Goal: Task Accomplishment & Management: Manage account settings

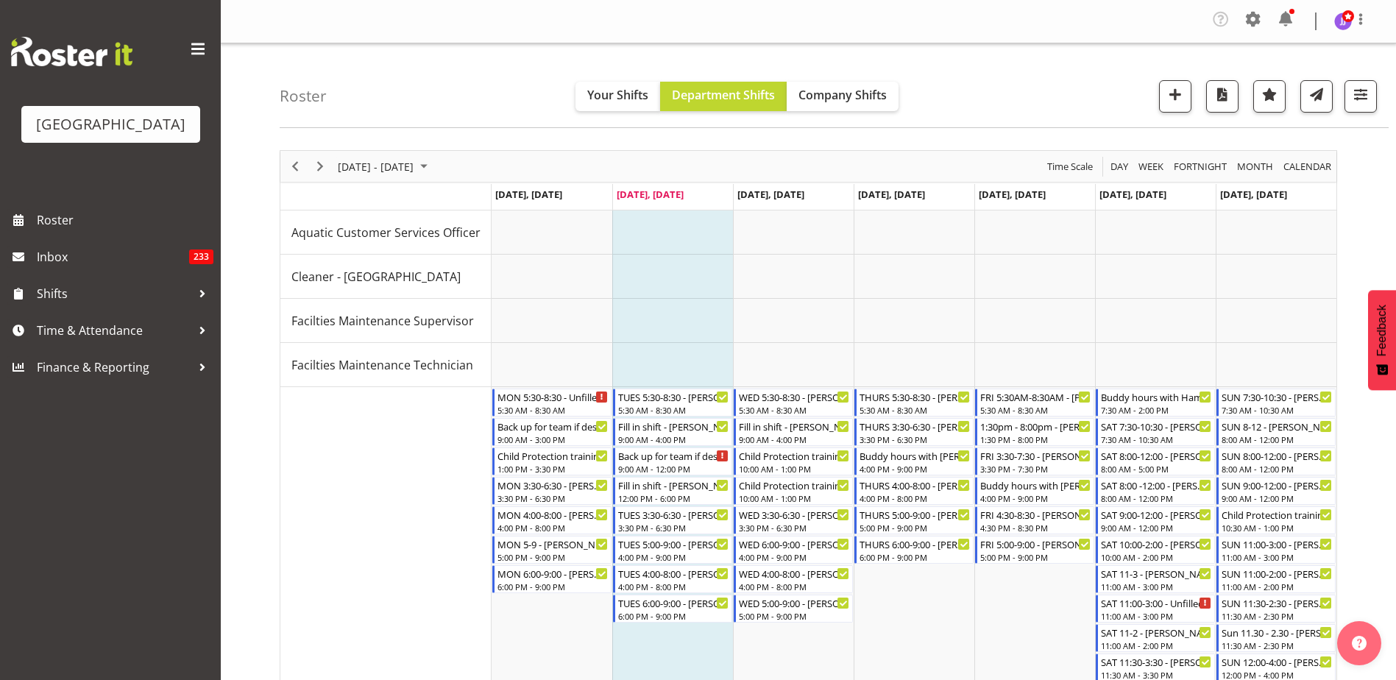
click at [1237, 20] on div "Company Settings Roles & Skills Tasks Jobs Employees Locations & Departments Ac…" at bounding box center [1295, 21] width 172 height 28
click at [1253, 20] on span at bounding box center [1253, 19] width 24 height 24
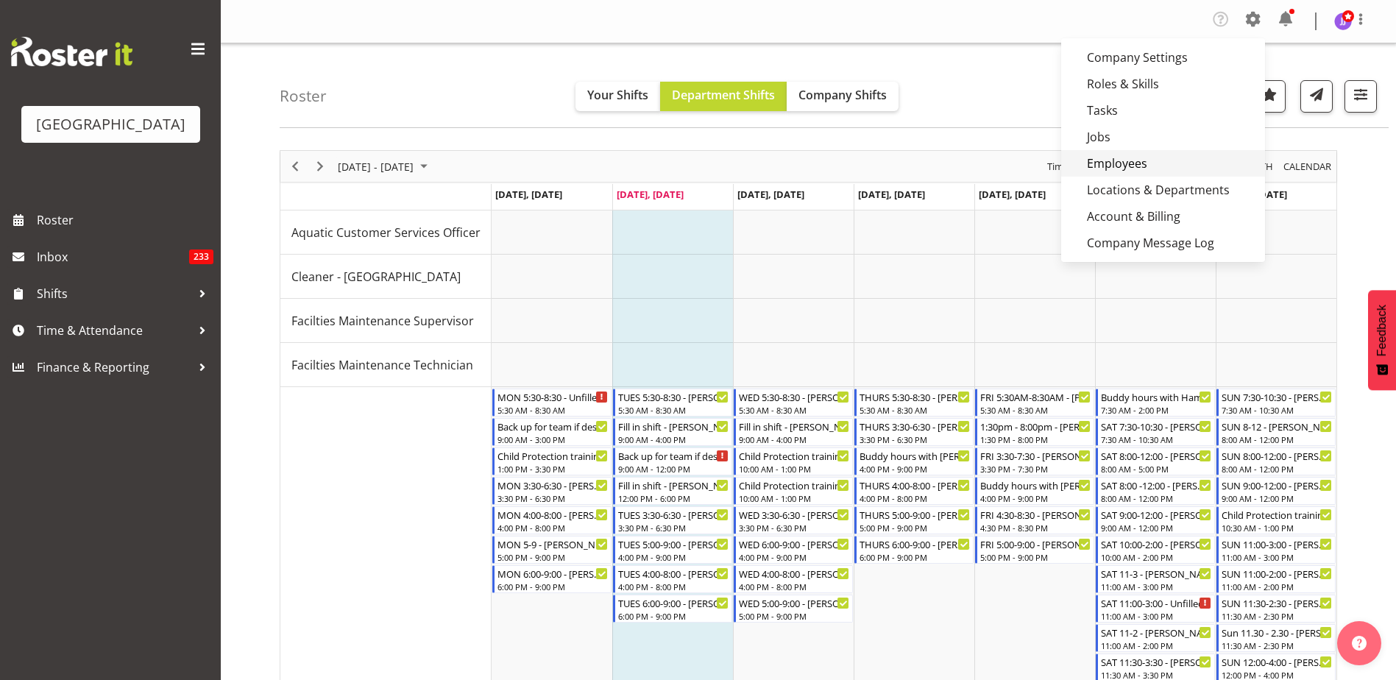
click at [1176, 158] on link "Employees" at bounding box center [1163, 163] width 204 height 26
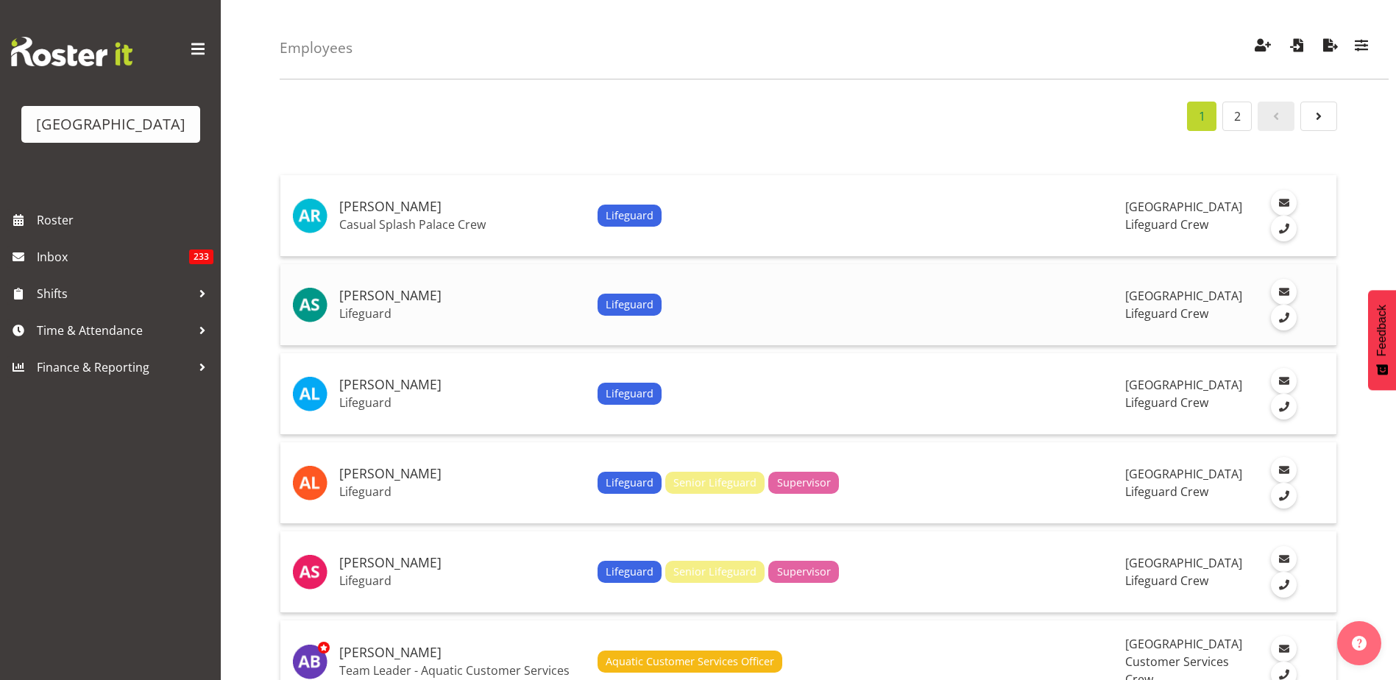
scroll to position [74, 0]
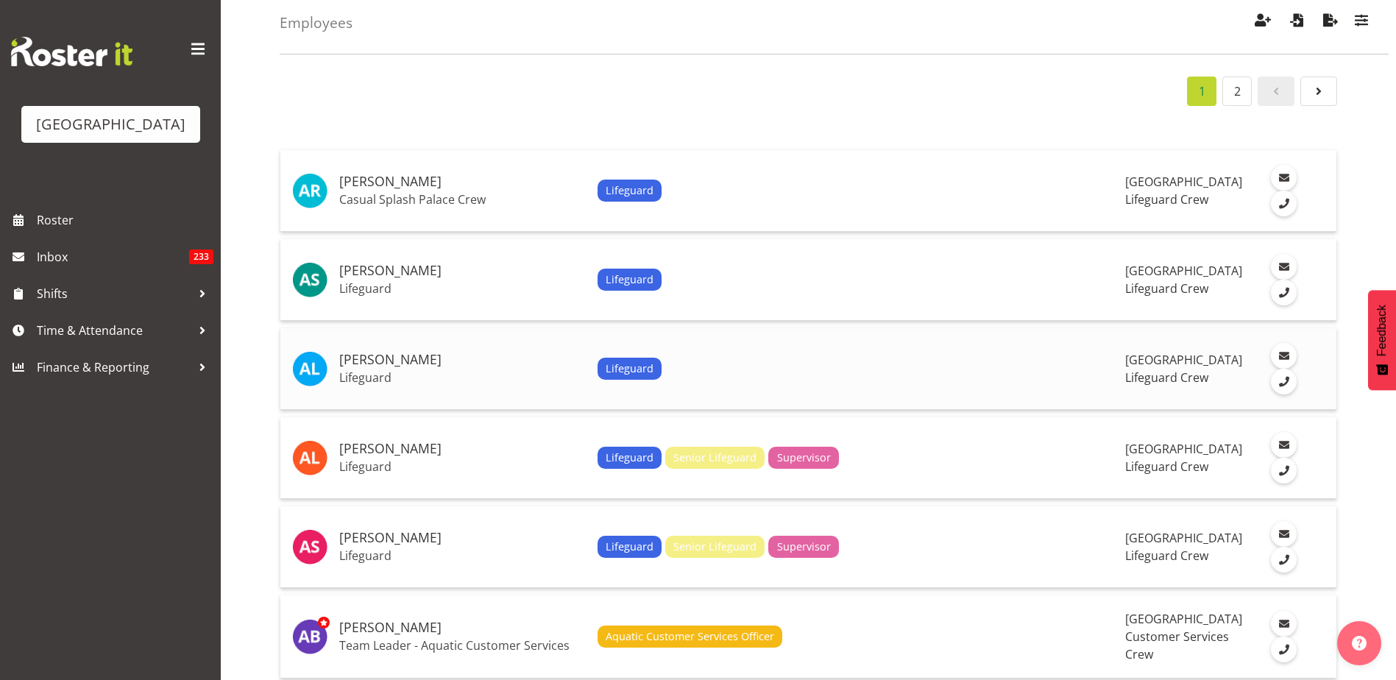
drag, startPoint x: 349, startPoint y: 359, endPoint x: 431, endPoint y: 363, distance: 82.5
click at [431, 363] on h5 "[PERSON_NAME]" at bounding box center [462, 360] width 247 height 15
copy h5 "[PERSON_NAME]"
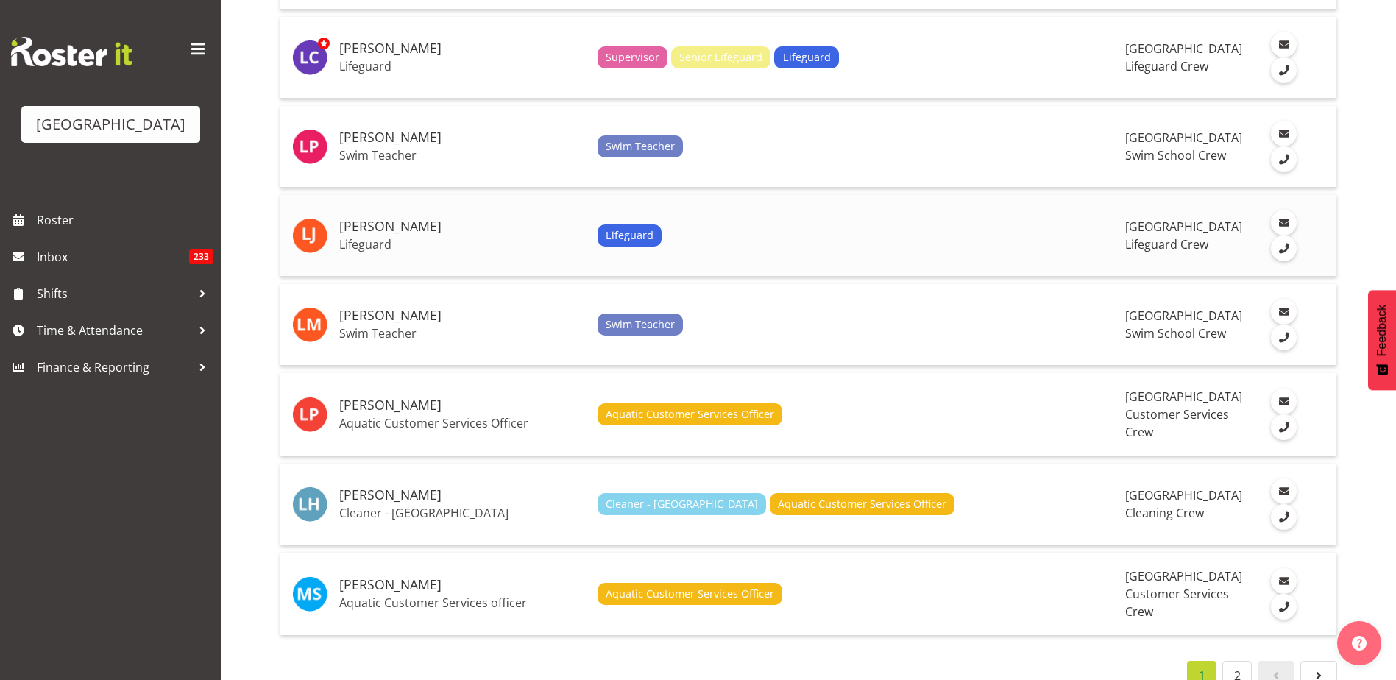
scroll to position [4098, 0]
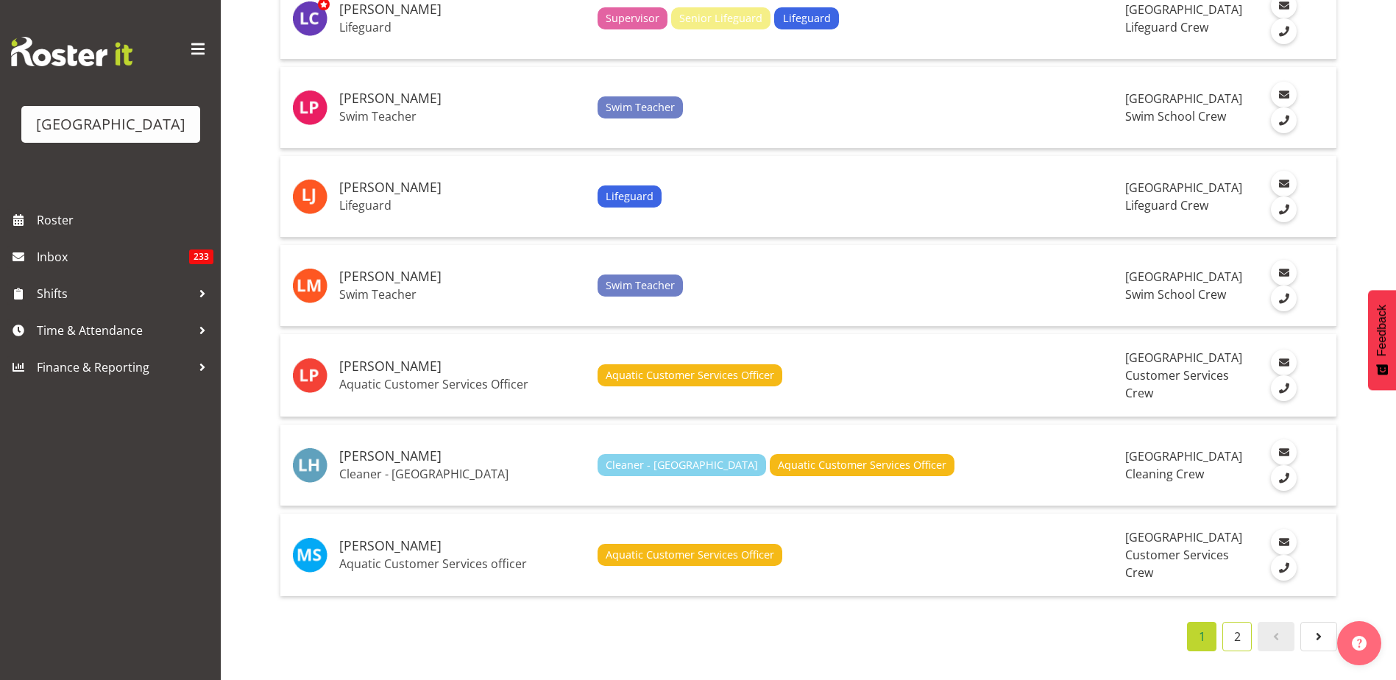
drag, startPoint x: 1239, startPoint y: 628, endPoint x: 1230, endPoint y: 623, distance: 10.6
click at [1239, 628] on link "2" at bounding box center [1236, 636] width 29 height 29
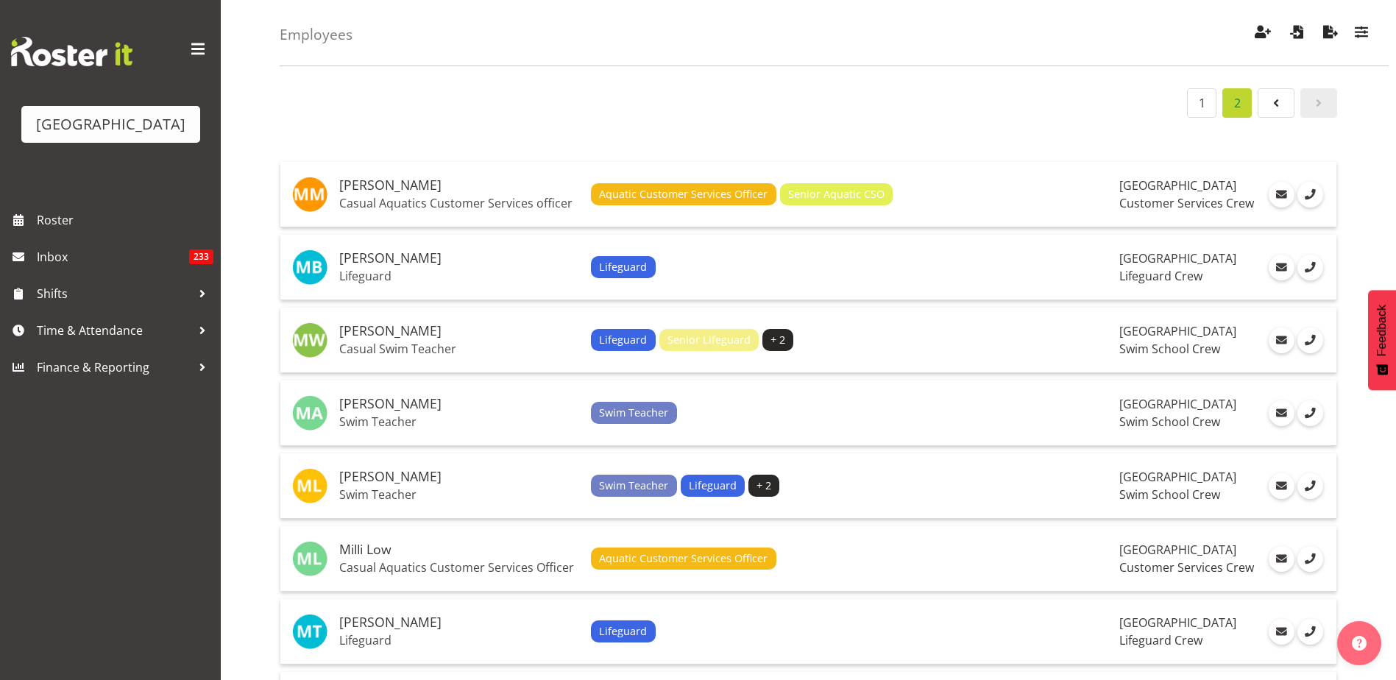
scroll to position [0, 0]
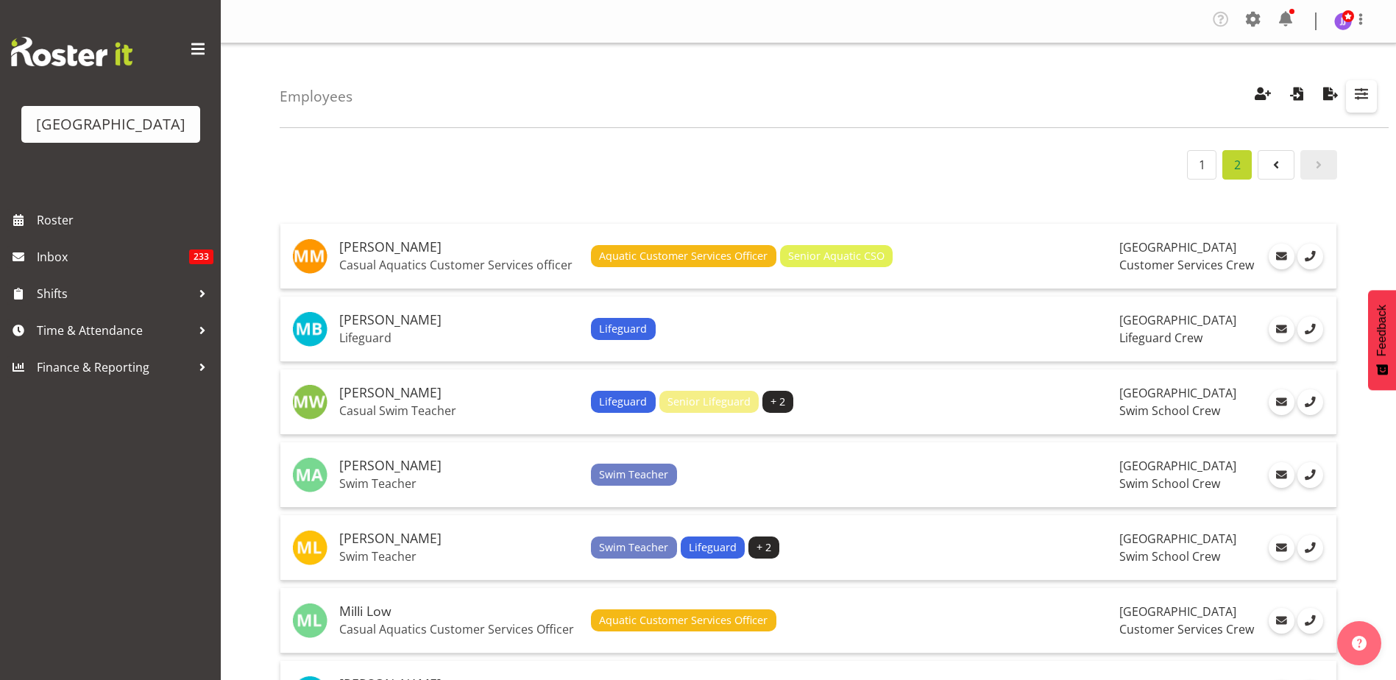
click at [1353, 91] on span "button" at bounding box center [1361, 93] width 19 height 19
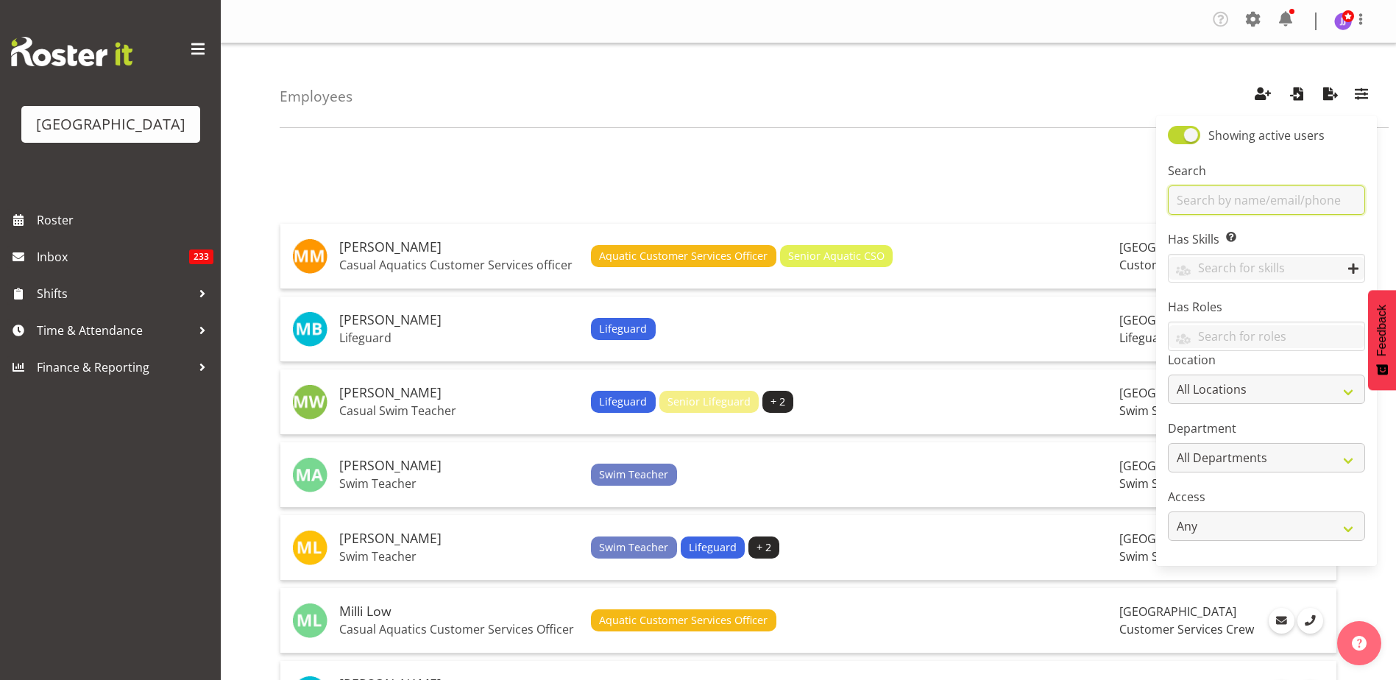
click at [1229, 205] on input "text" at bounding box center [1266, 199] width 197 height 29
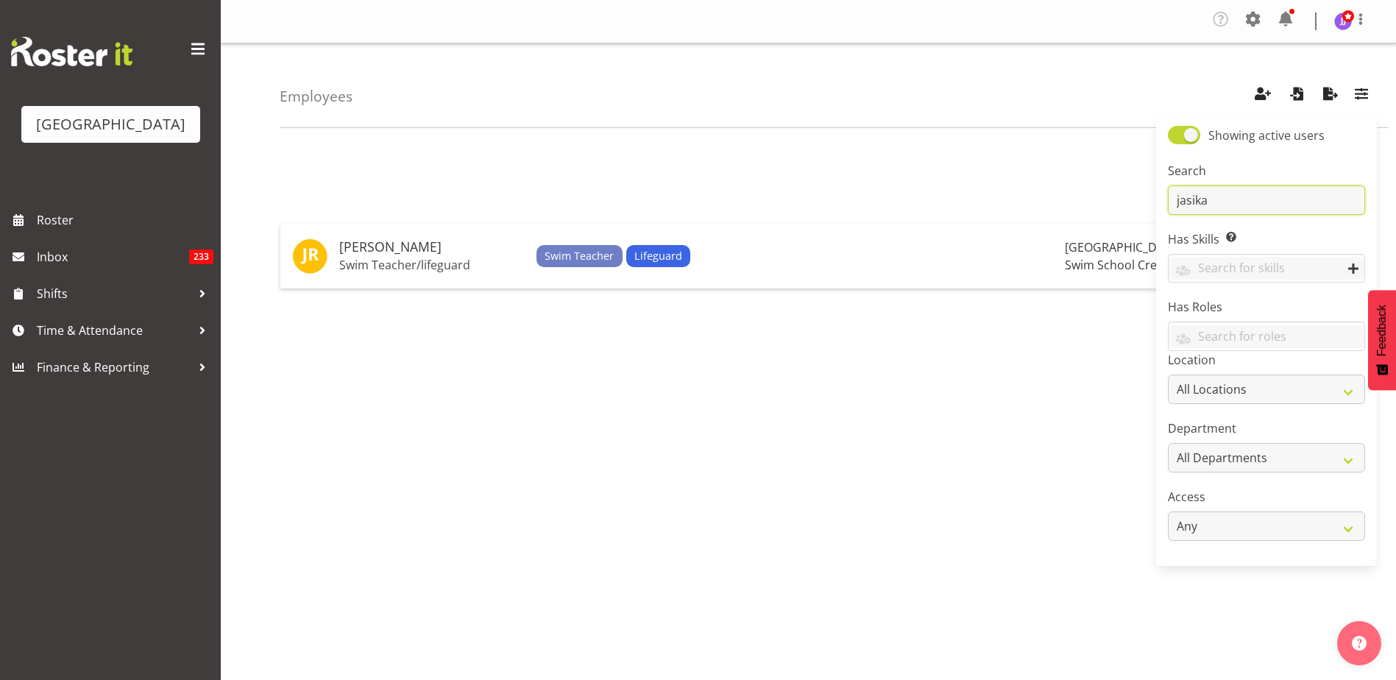
drag, startPoint x: 1231, startPoint y: 200, endPoint x: 1038, endPoint y: 187, distance: 193.3
click at [1038, 187] on div "Employees Showing active users Search jasika Has Skills Enter any skills requir…" at bounding box center [808, 385] width 1175 height 684
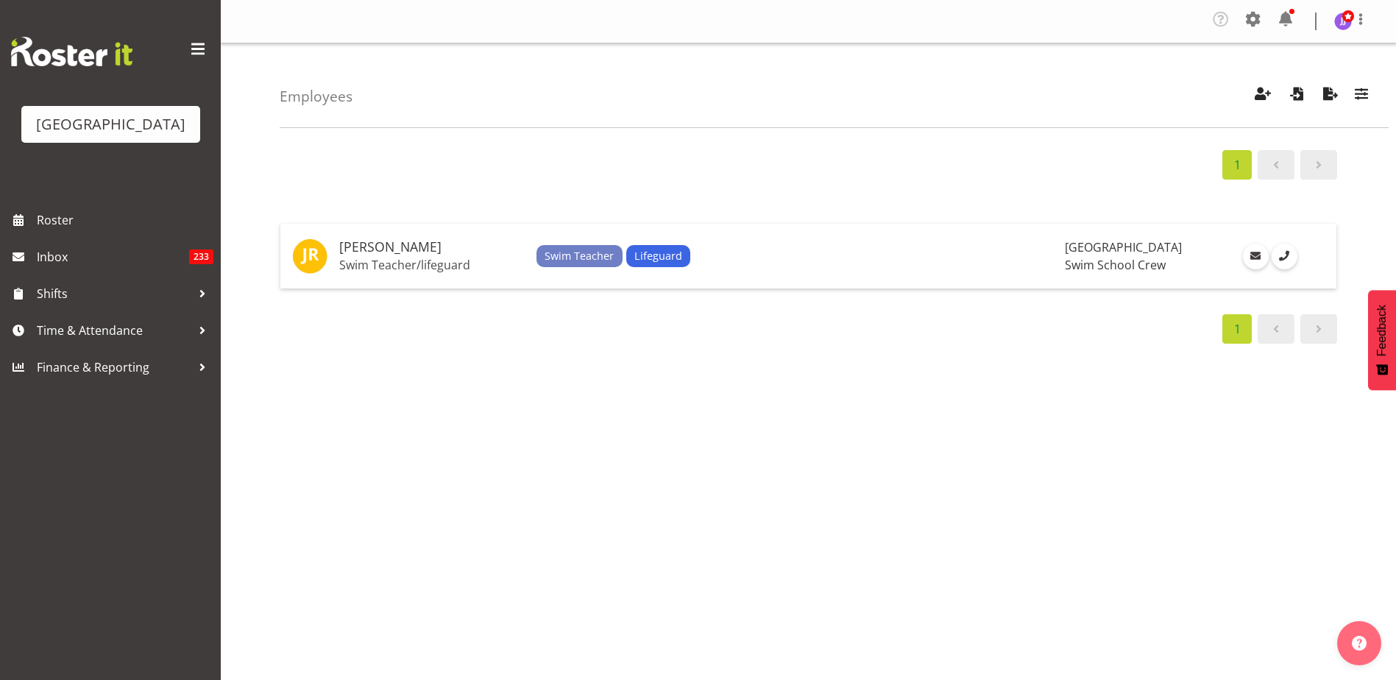
click at [1038, 187] on div "1 [PERSON_NAME] Swim Teacher/lifeguard Swim Teacher Lifeguard Splash Palace Swi…" at bounding box center [838, 433] width 1116 height 589
click at [1301, 365] on div "1 [PERSON_NAME] Swim Teacher/lifeguard Swim Teacher Lifeguard Splash Palace Swi…" at bounding box center [838, 433] width 1116 height 589
click at [1356, 97] on span "button" at bounding box center [1361, 93] width 19 height 19
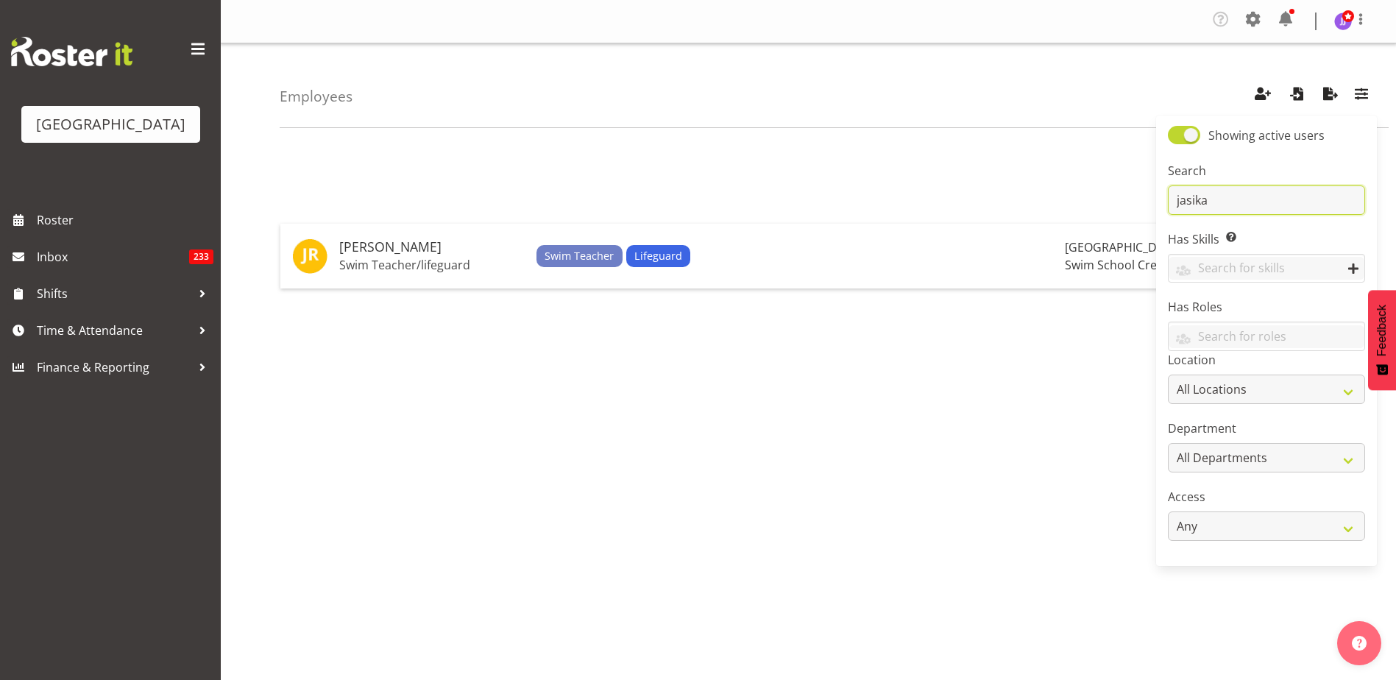
drag, startPoint x: 1212, startPoint y: 194, endPoint x: 1124, endPoint y: 191, distance: 87.7
click at [1124, 191] on div "Employees Showing active users Search jasika Has Skills Enter any skills requir…" at bounding box center [808, 385] width 1175 height 684
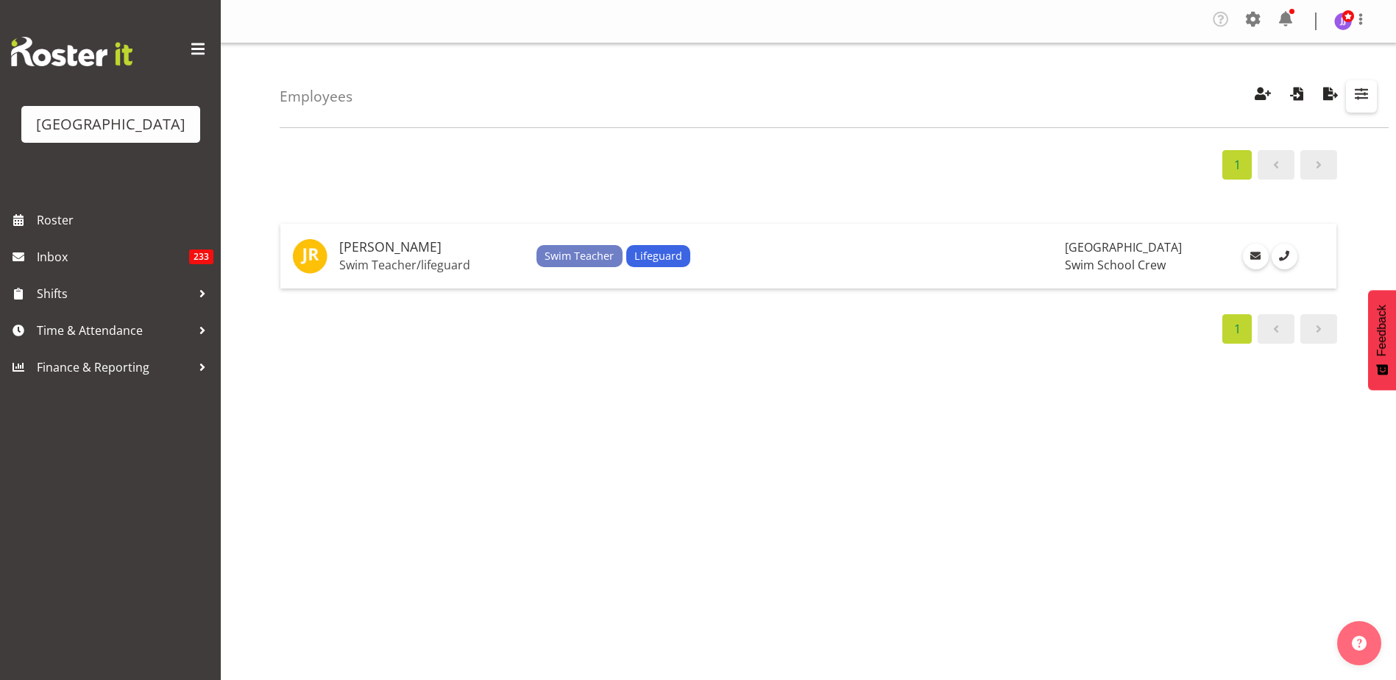
click at [1370, 91] on span "button" at bounding box center [1361, 93] width 19 height 19
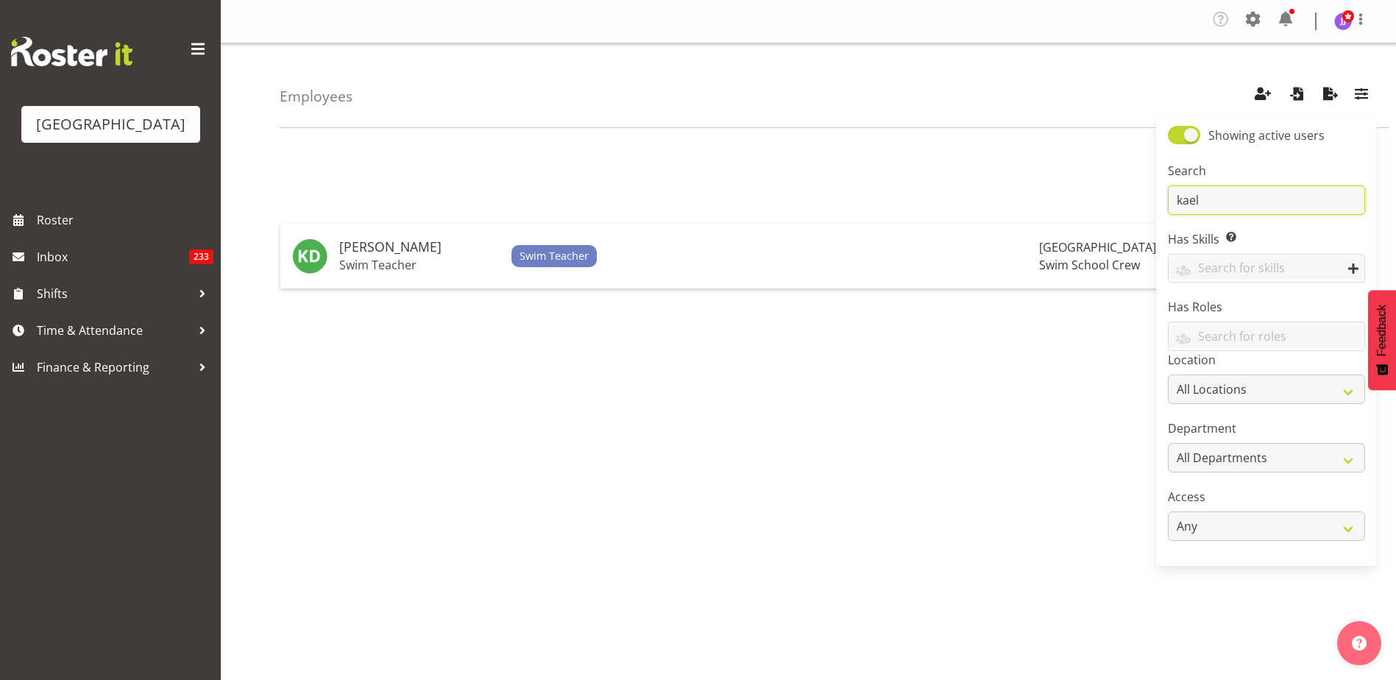
type input "kael"
click at [725, 170] on div "1" at bounding box center [809, 164] width 1058 height 29
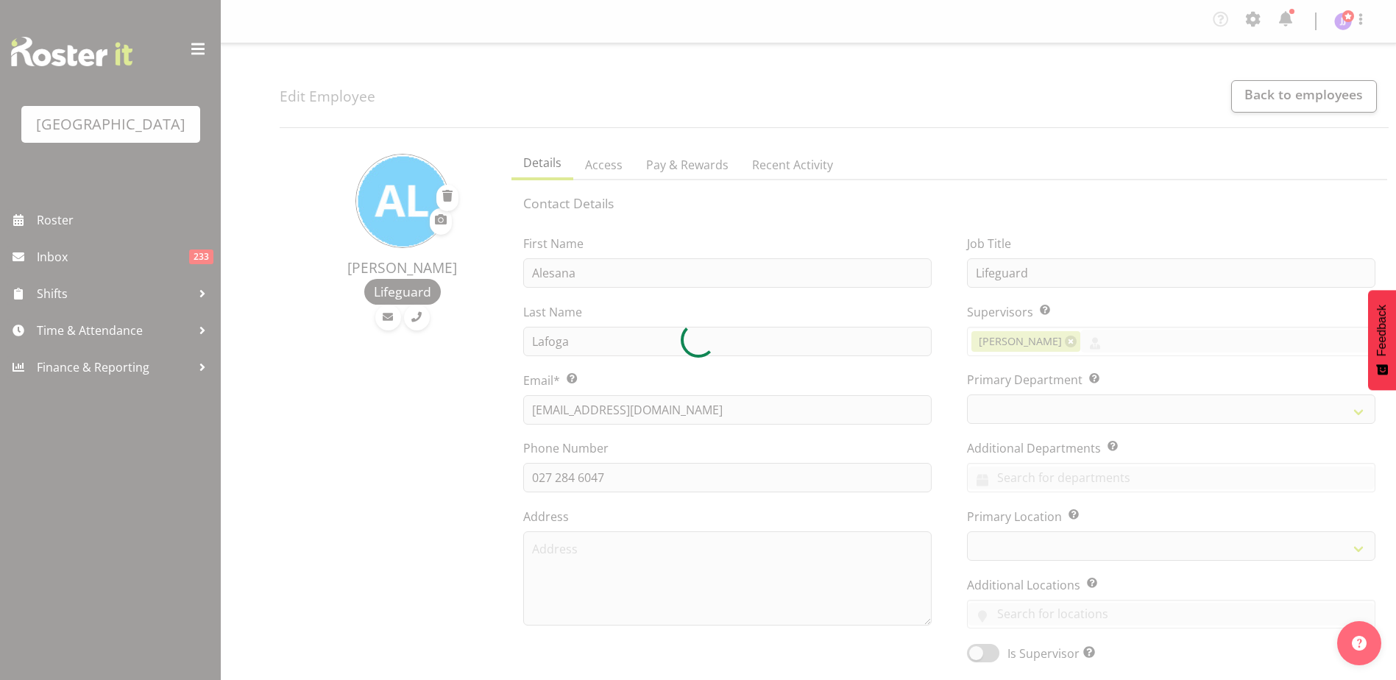
select select "TimelineWeek"
select select
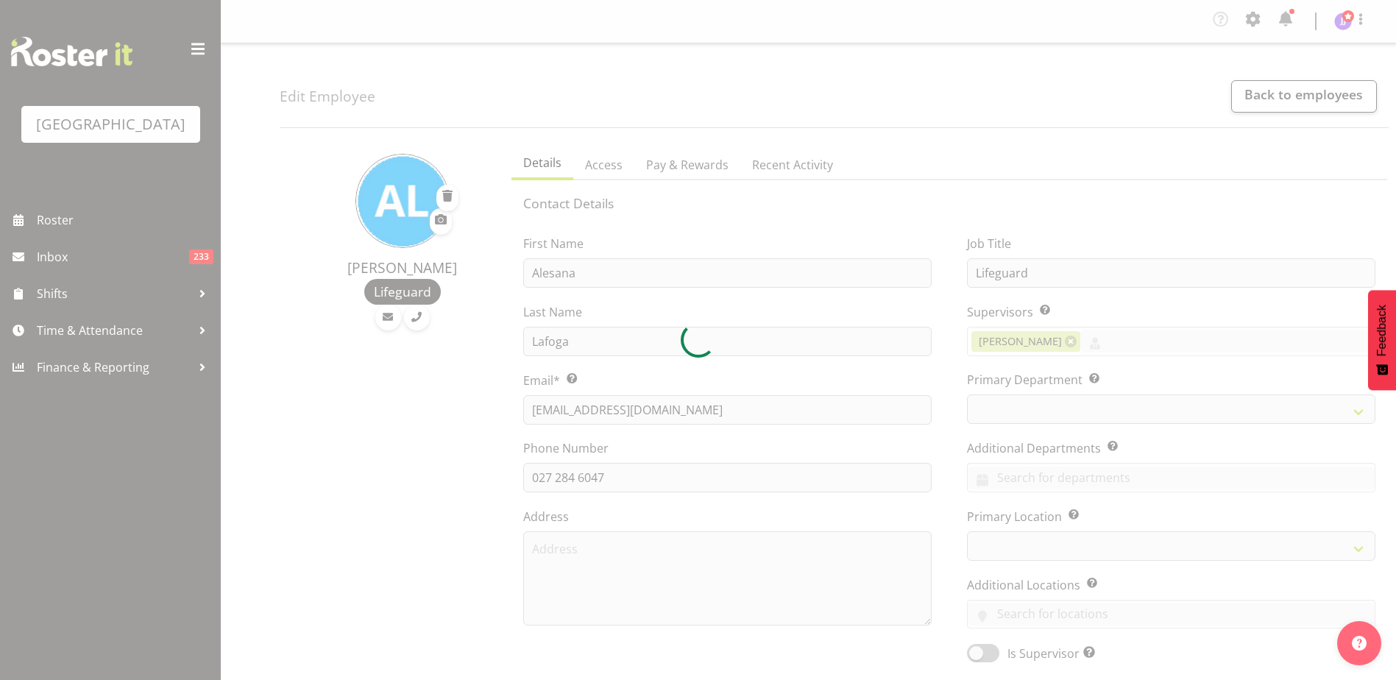
select select "114"
